Goal: Navigation & Orientation: Find specific page/section

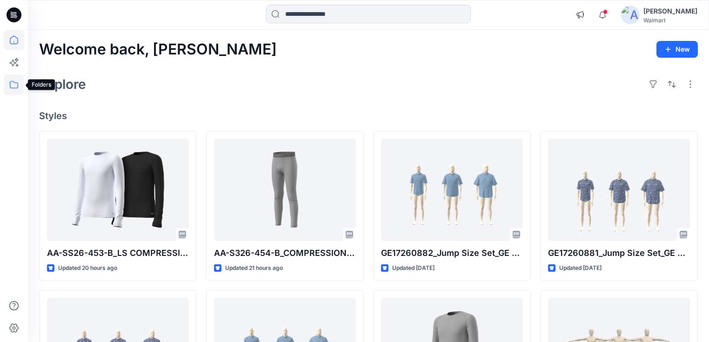
click at [13, 84] on icon at bounding box center [14, 84] width 20 height 20
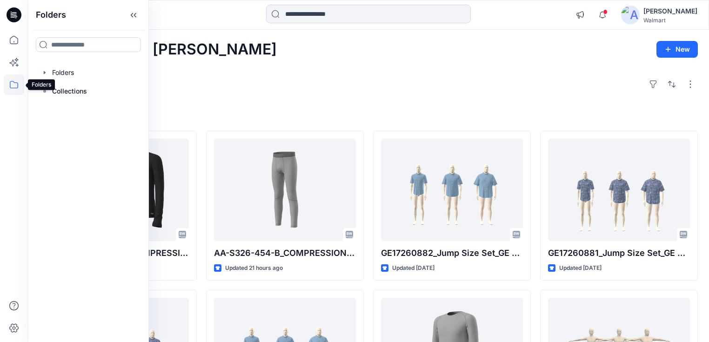
click at [11, 84] on icon at bounding box center [14, 84] width 20 height 20
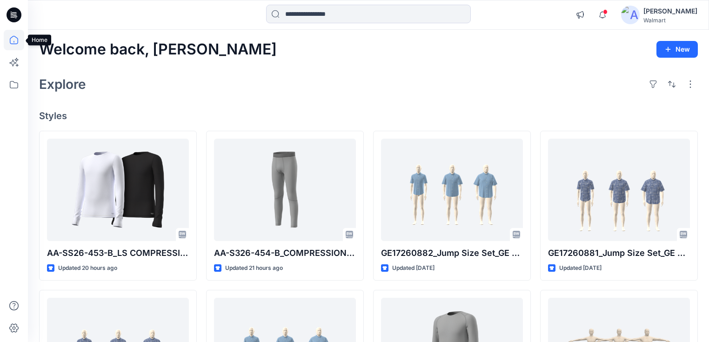
click at [14, 43] on icon at bounding box center [14, 40] width 20 height 20
click at [14, 83] on icon at bounding box center [14, 84] width 20 height 20
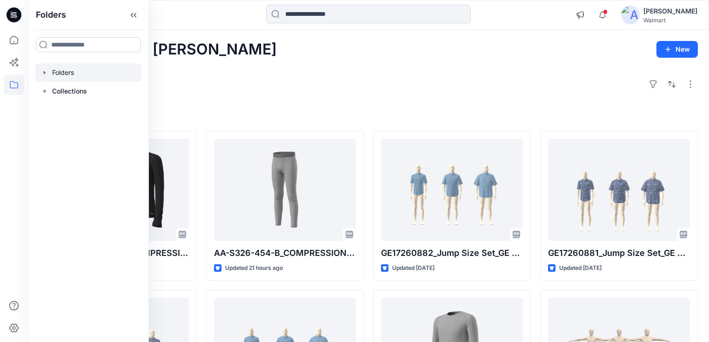
click at [61, 75] on div at bounding box center [88, 72] width 106 height 19
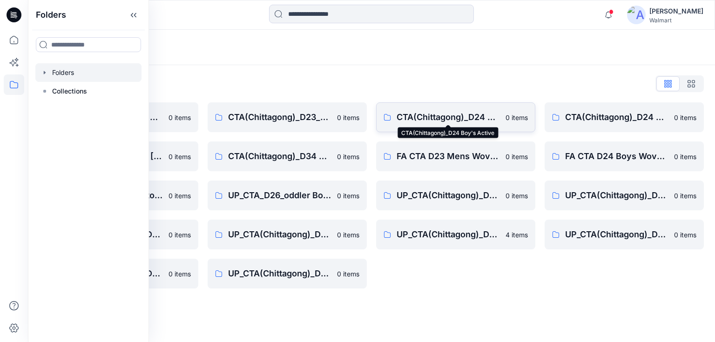
click at [447, 118] on p "CTA(Chittagong)_D24 Boy's Active" at bounding box center [447, 117] width 103 height 13
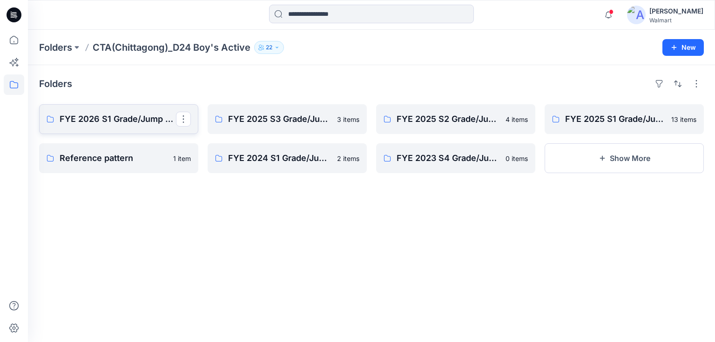
click at [105, 118] on p "FYE 2026 S1 Grade/Jump Sizes" at bounding box center [118, 119] width 116 height 13
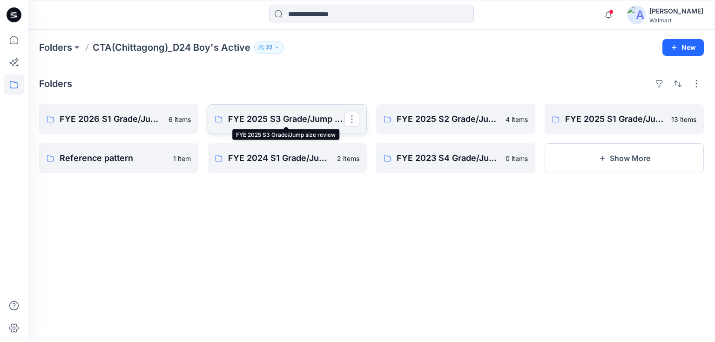
click at [275, 120] on p "FYE 2025 S3 Grade/Jump size review" at bounding box center [286, 119] width 116 height 13
click at [112, 161] on p "Reference pattern" at bounding box center [118, 158] width 116 height 13
click at [264, 120] on p "FYE 2025 S3 Grade/Jump size review" at bounding box center [286, 119] width 116 height 13
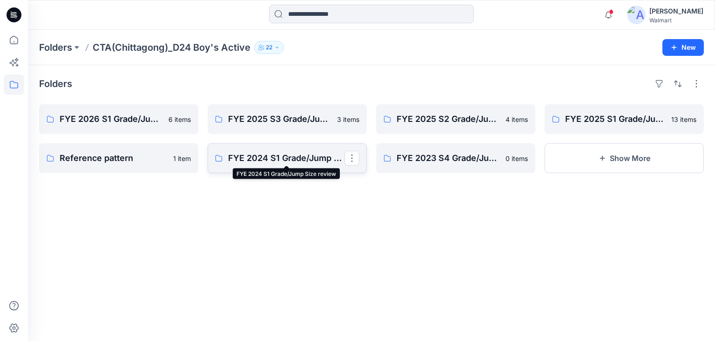
click at [278, 160] on p "FYE 2024 S1 Grade/Jump Size review" at bounding box center [286, 158] width 116 height 13
click at [100, 153] on p "Reference pattern" at bounding box center [118, 158] width 116 height 13
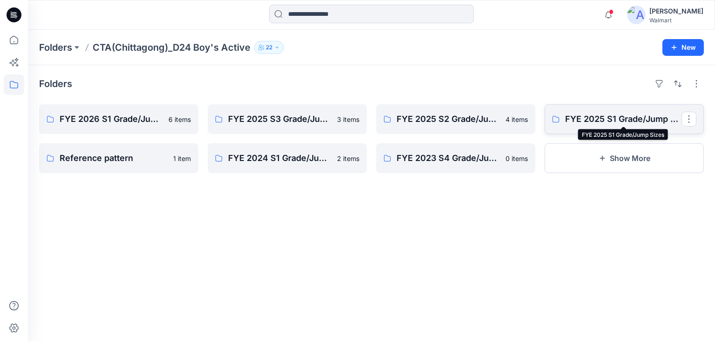
click at [630, 121] on p "FYE 2025 S1 Grade/Jump Sizes" at bounding box center [623, 119] width 116 height 13
